Goal: Task Accomplishment & Management: Manage account settings

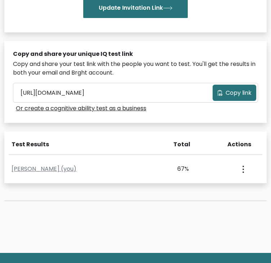
scroll to position [256, 0]
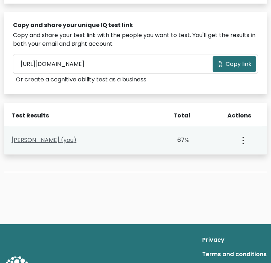
click at [56, 137] on link "[PERSON_NAME] (you)" at bounding box center [44, 140] width 65 height 8
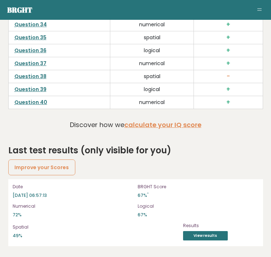
scroll to position [2344, 0]
click at [56, 169] on link "Improve your Scores" at bounding box center [41, 167] width 67 height 16
